Goal: Information Seeking & Learning: Understand process/instructions

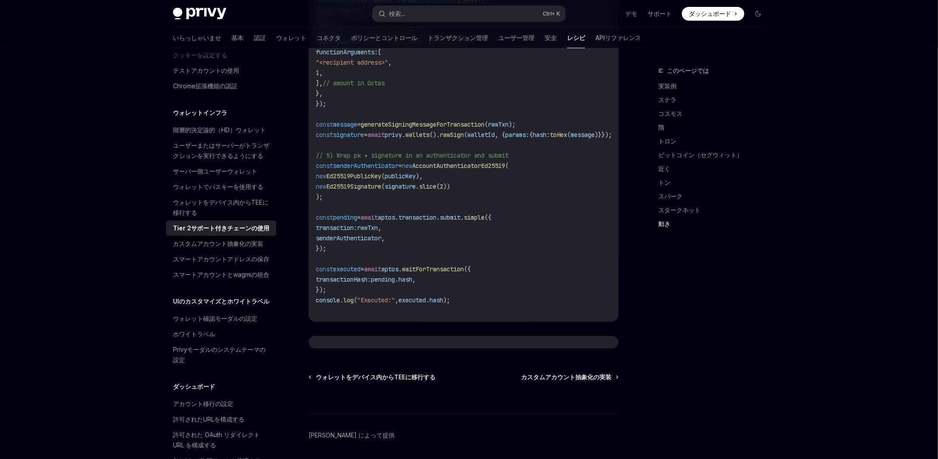
scroll to position [1791, 0]
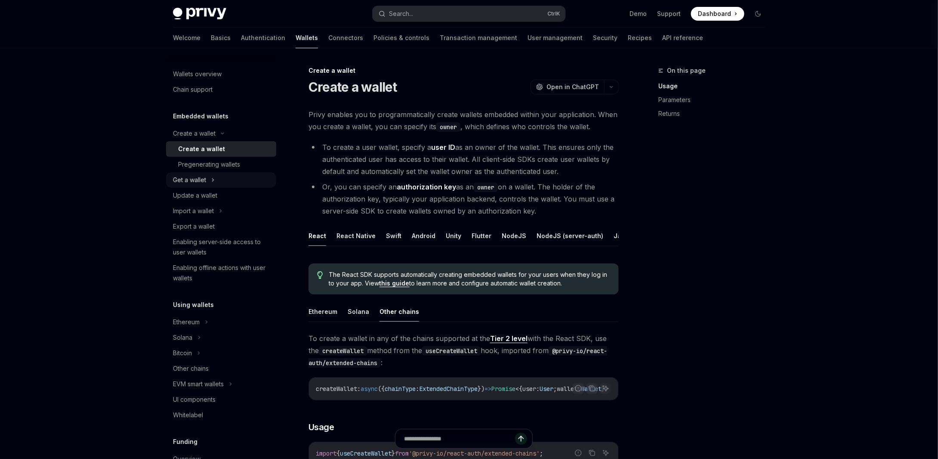
click at [193, 182] on div "Get a wallet" at bounding box center [189, 180] width 33 height 10
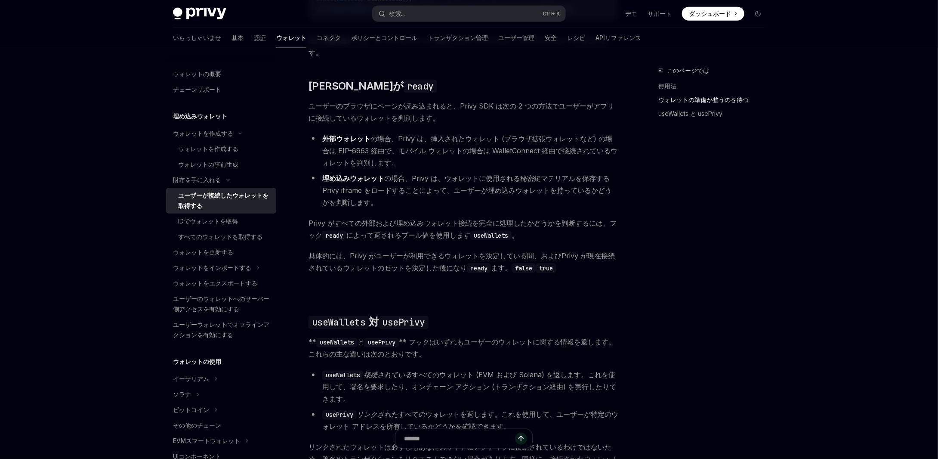
scroll to position [602, 0]
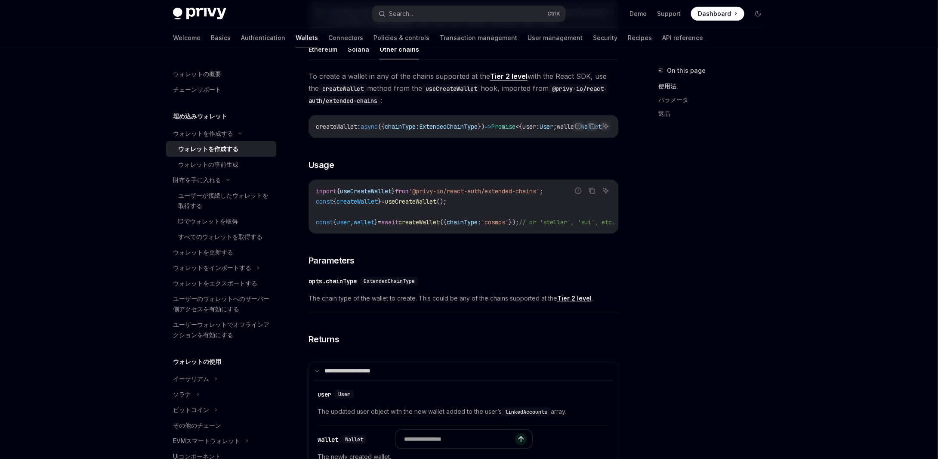
scroll to position [262, 0]
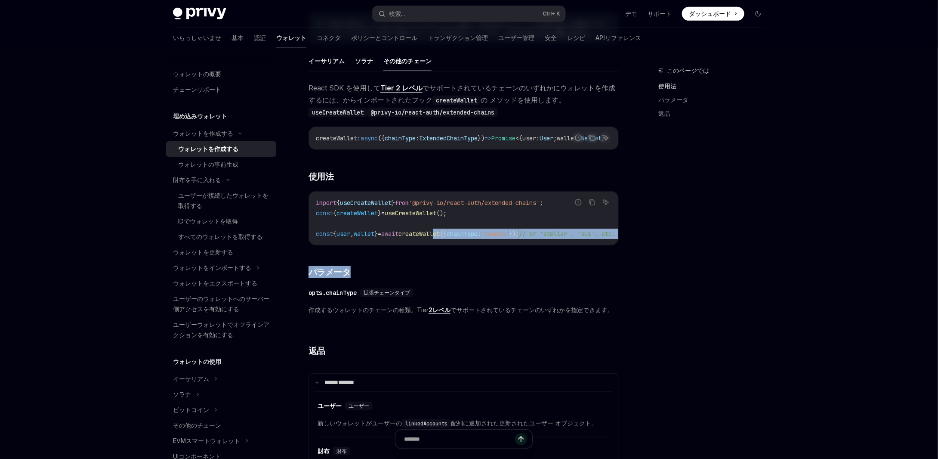
drag, startPoint x: 452, startPoint y: 253, endPoint x: 544, endPoint y: 258, distance: 92.2
click at [544, 258] on div "React SDK を使用して Tier 2 レベル でサポートされているチェーンのいずれかにウォレットを作成するには、 からインポートされたフック crea…" at bounding box center [463, 291] width 310 height 419
click at [522, 257] on div "React SDK を使用して Tier 2 レベル でサポートされているチェーンのいずれかにウォレットを作成するには、 からインポートされたフック crea…" at bounding box center [463, 291] width 310 height 419
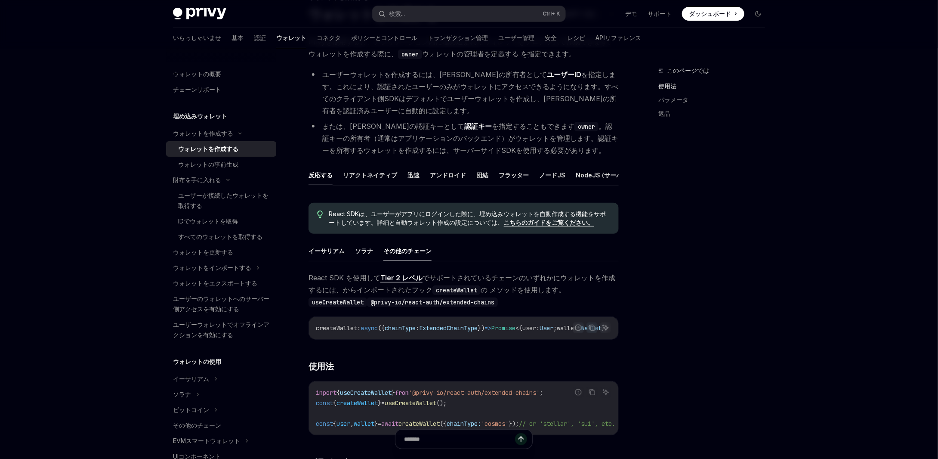
scroll to position [0, 0]
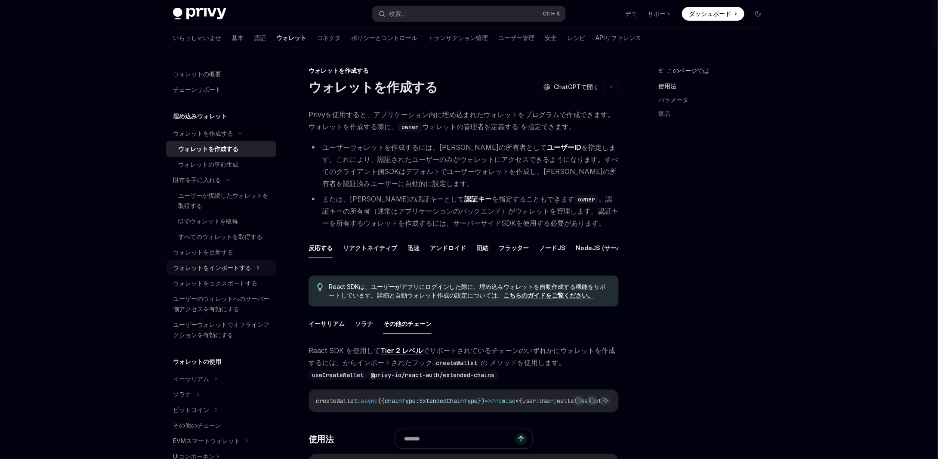
click at [216, 270] on font "ウォレットをインポートする" at bounding box center [212, 267] width 78 height 7
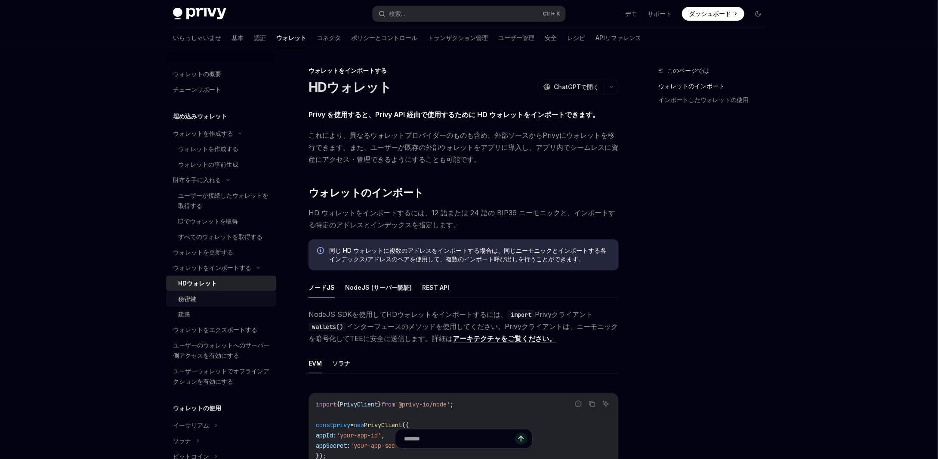
click at [198, 298] on div "秘密鍵" at bounding box center [224, 298] width 93 height 10
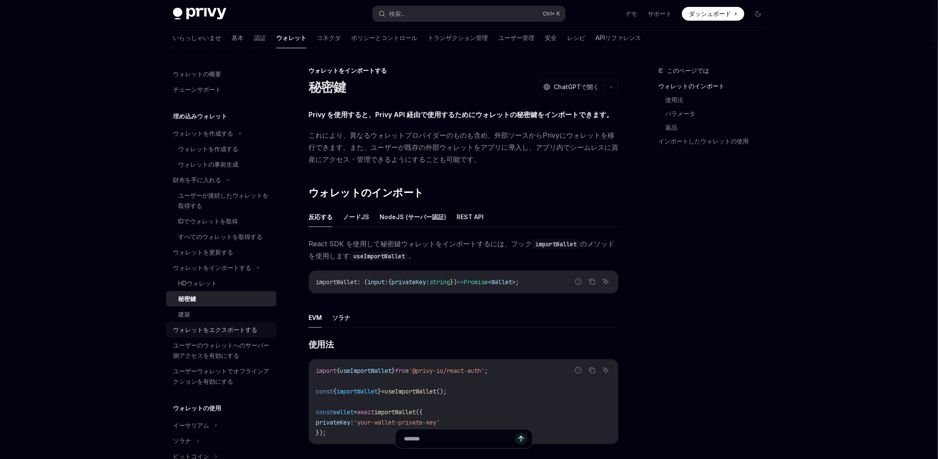
click at [204, 329] on font "ウォレットをエクスポートする" at bounding box center [215, 329] width 84 height 7
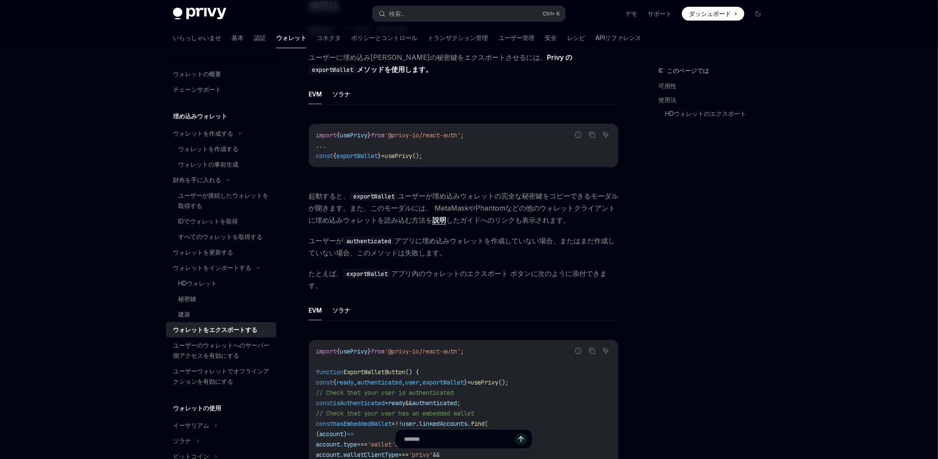
scroll to position [235, 0]
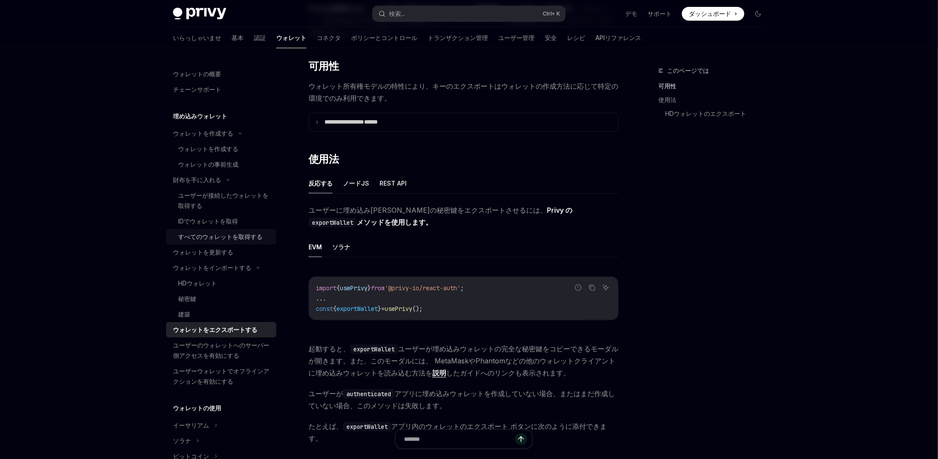
click at [240, 240] on div "すべてのウォレットを取得する" at bounding box center [220, 236] width 84 height 10
type textarea "*"
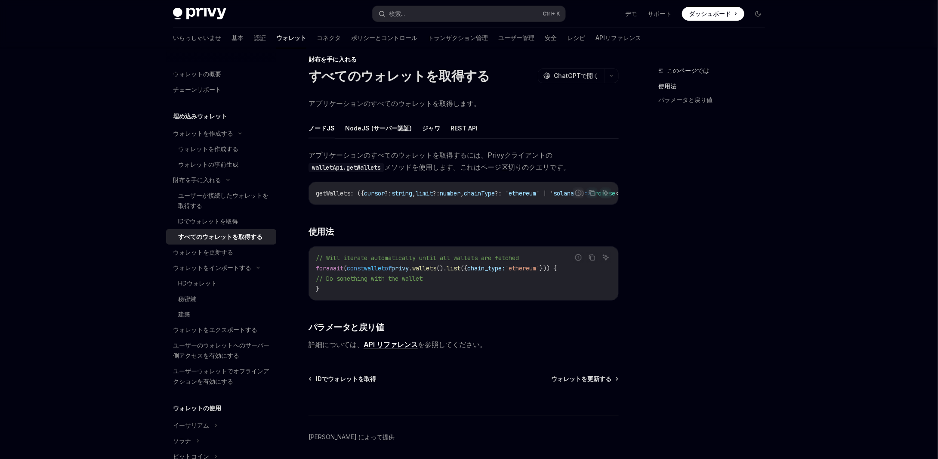
scroll to position [7, 0]
